Goal: Transaction & Acquisition: Purchase product/service

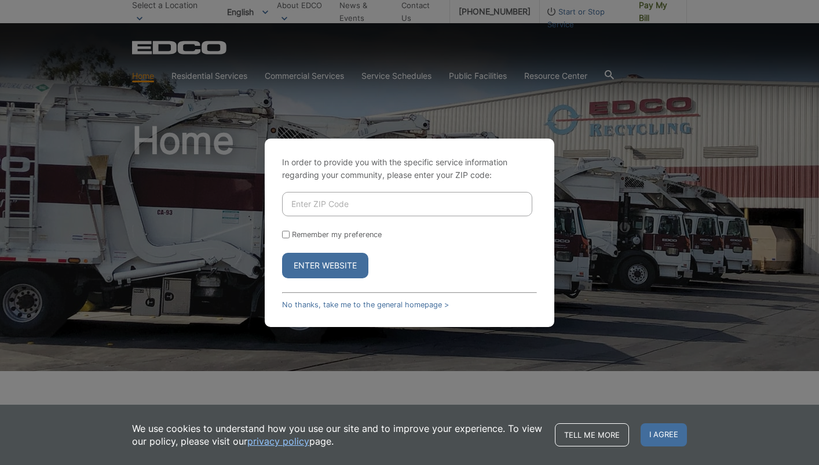
click at [405, 200] on input "Enter ZIP Code" at bounding box center [407, 204] width 250 height 24
click at [280, 235] on div "In order to provide you with the specific service information regarding your co…" at bounding box center [410, 232] width 290 height 188
click at [284, 235] on input "Remember my preference" at bounding box center [286, 235] width 8 height 8
checkbox input "true"
click at [351, 197] on input "Enter ZIP Code" at bounding box center [407, 204] width 250 height 24
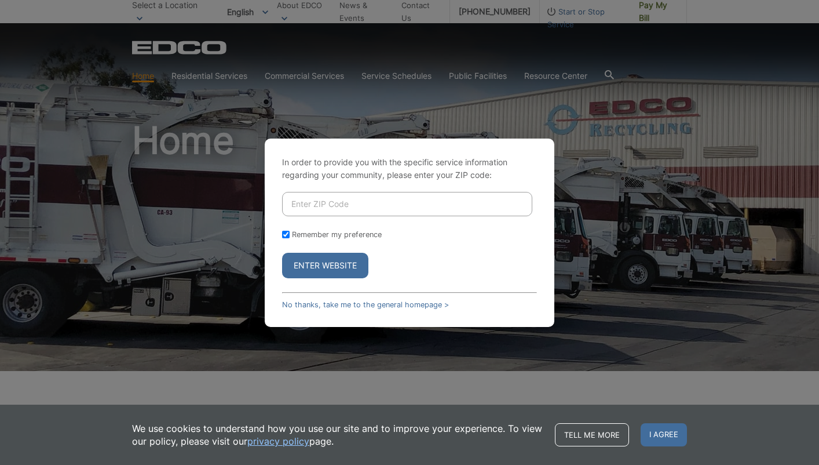
click at [338, 202] on input "Enter ZIP Code" at bounding box center [407, 204] width 250 height 24
type input "92064"
click at [340, 263] on button "Enter Website" at bounding box center [325, 265] width 86 height 25
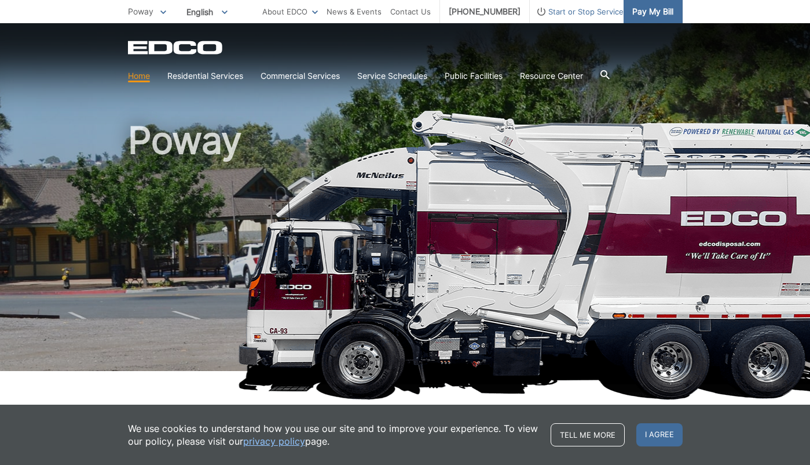
click at [654, 9] on span "Pay My Bill" at bounding box center [653, 11] width 41 height 13
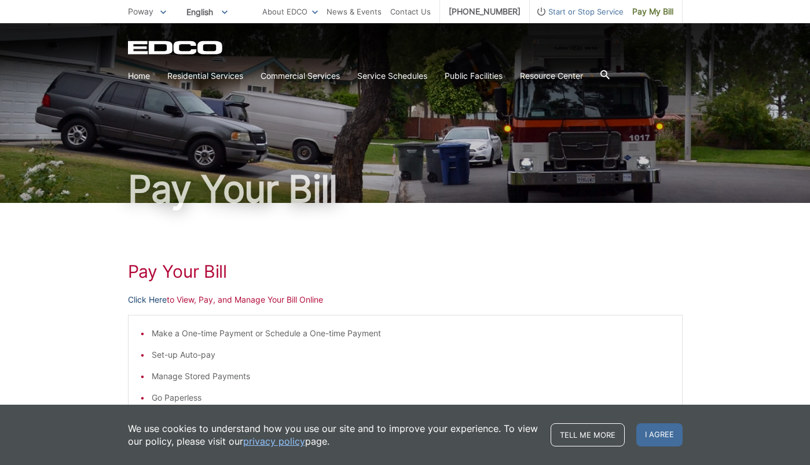
click at [148, 298] on link "Click Here" at bounding box center [147, 299] width 39 height 13
